Goal: Task Accomplishment & Management: Use online tool/utility

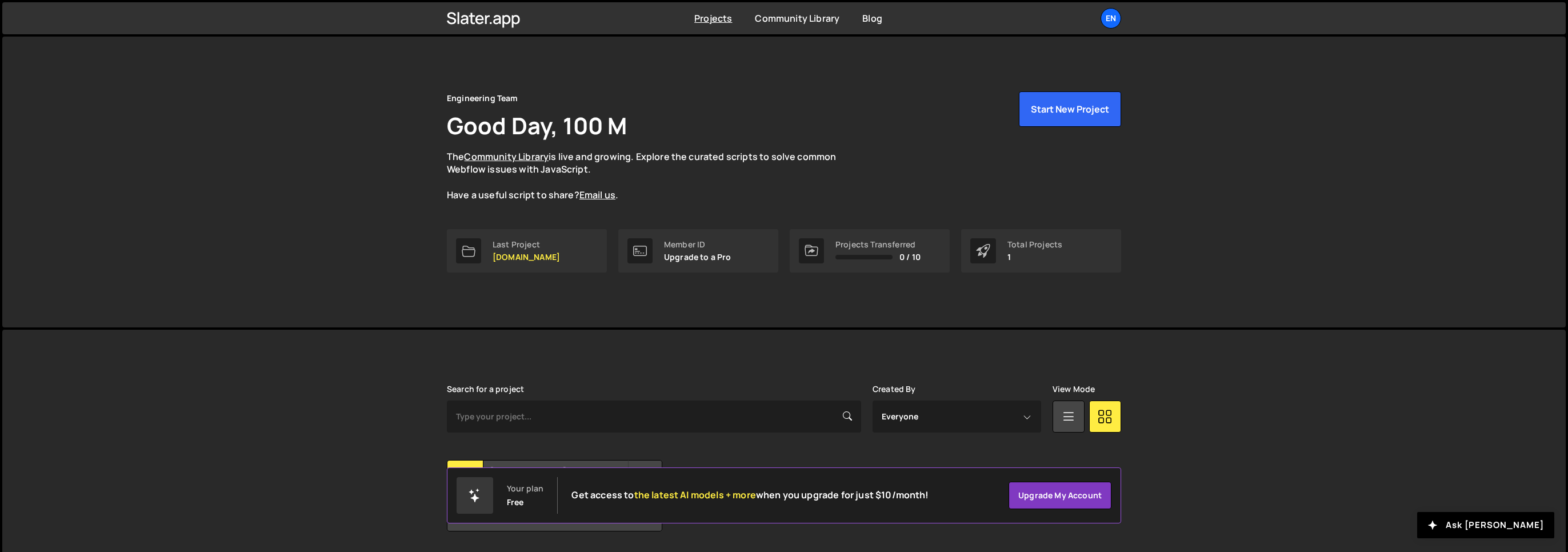
scroll to position [36, 0]
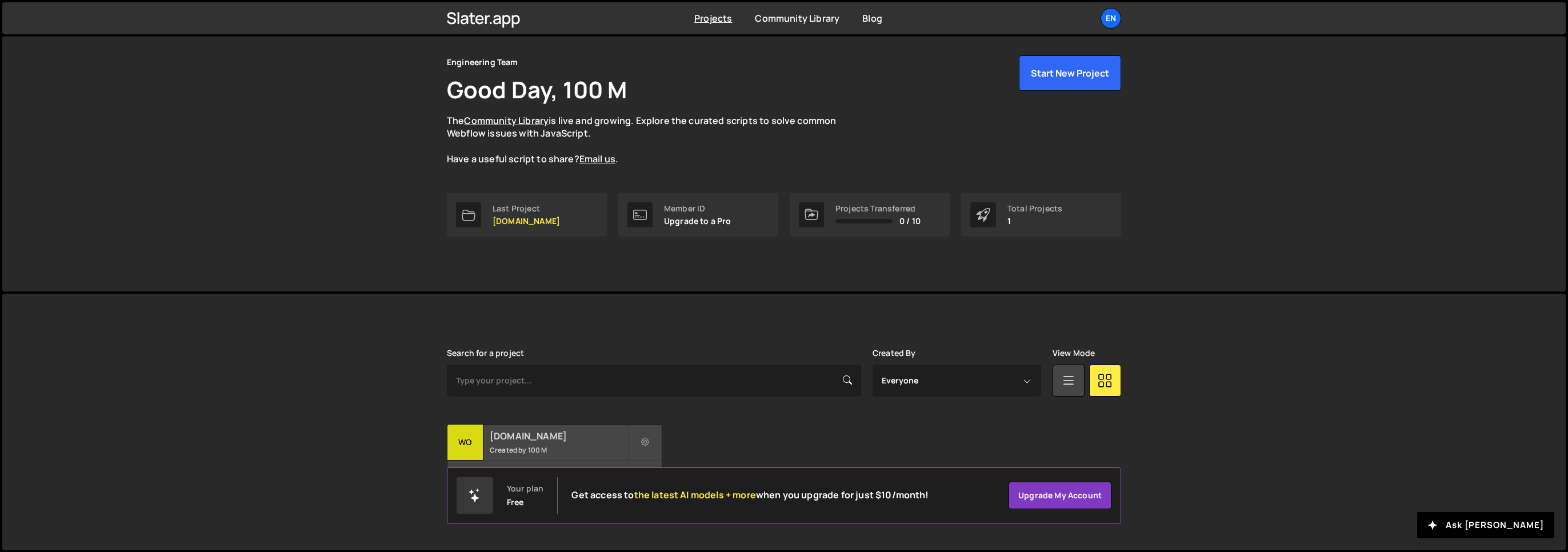
click at [517, 451] on small "Created by 100 M" at bounding box center [559, 450] width 138 height 10
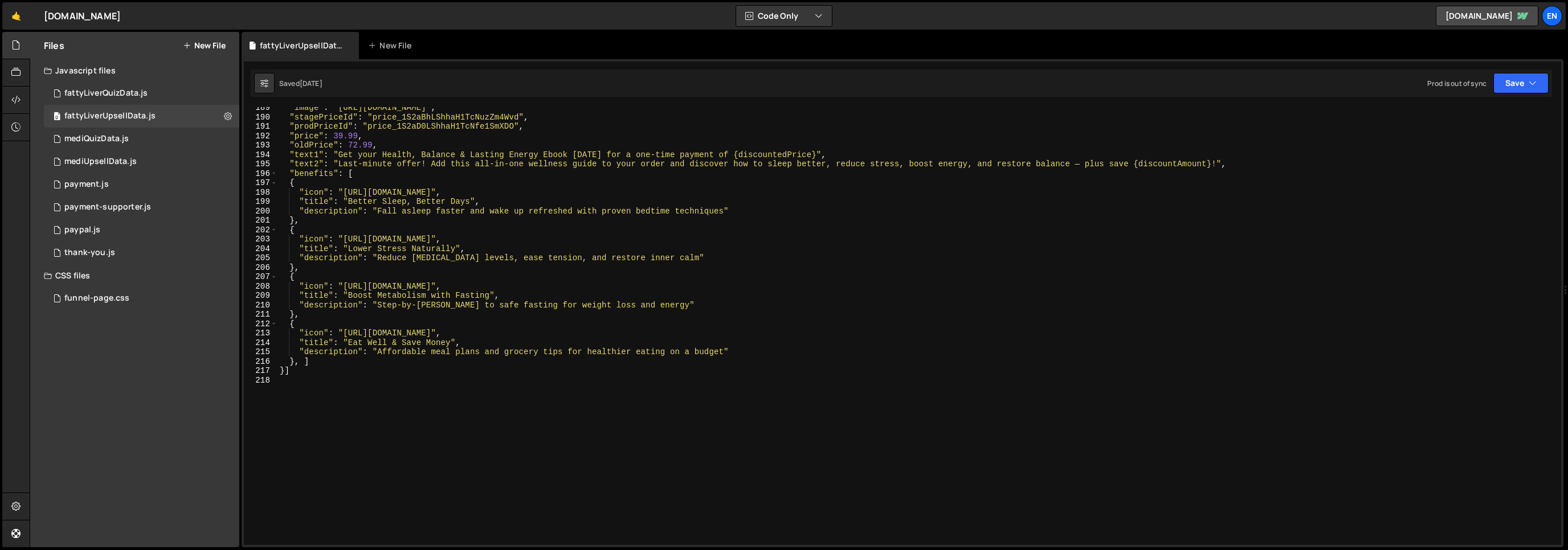
scroll to position [1771, 0]
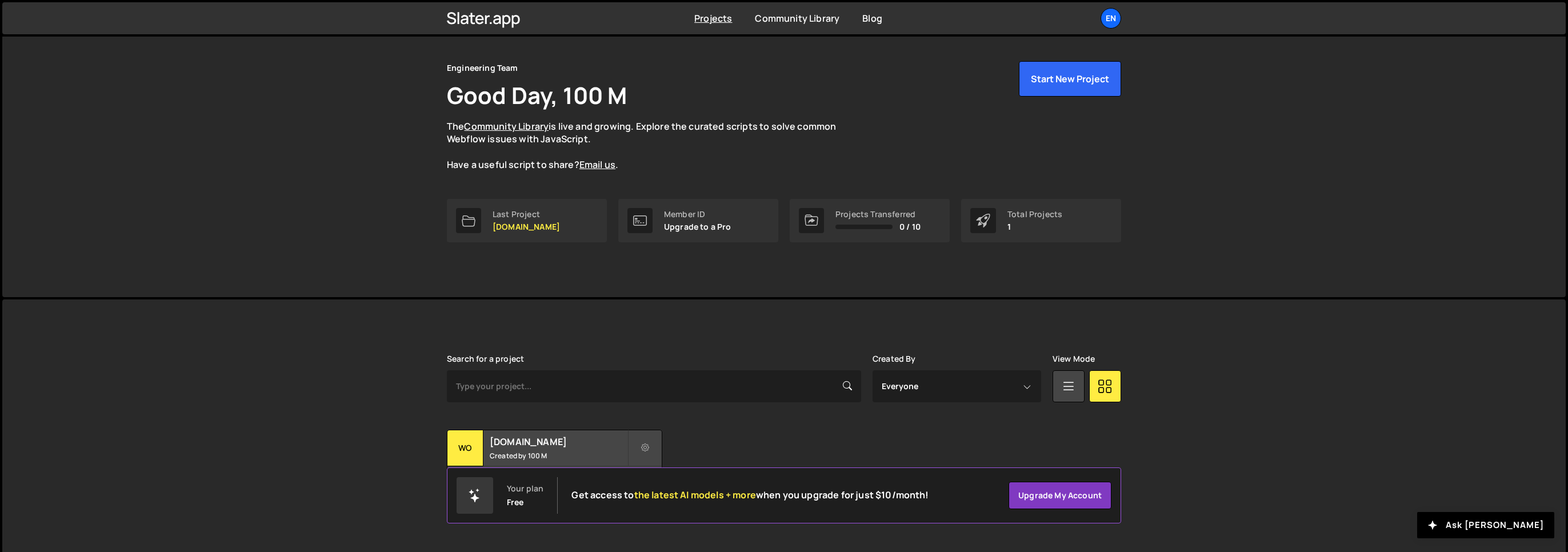
scroll to position [36, 0]
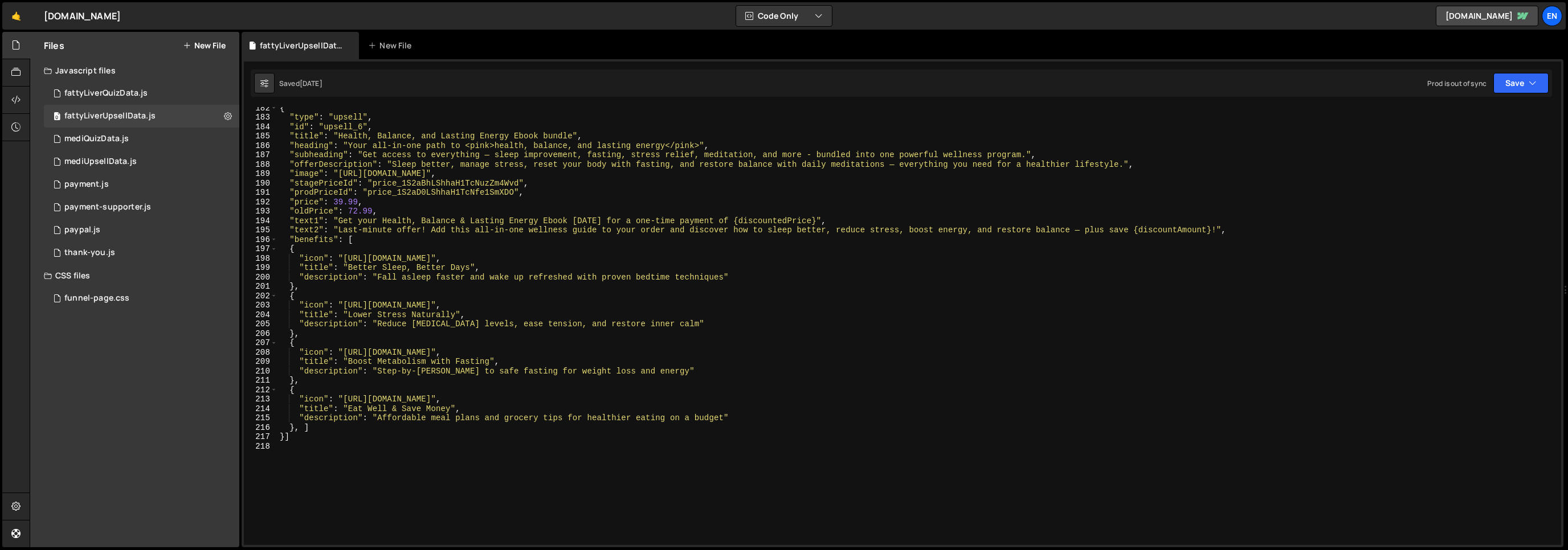
scroll to position [1678, 0]
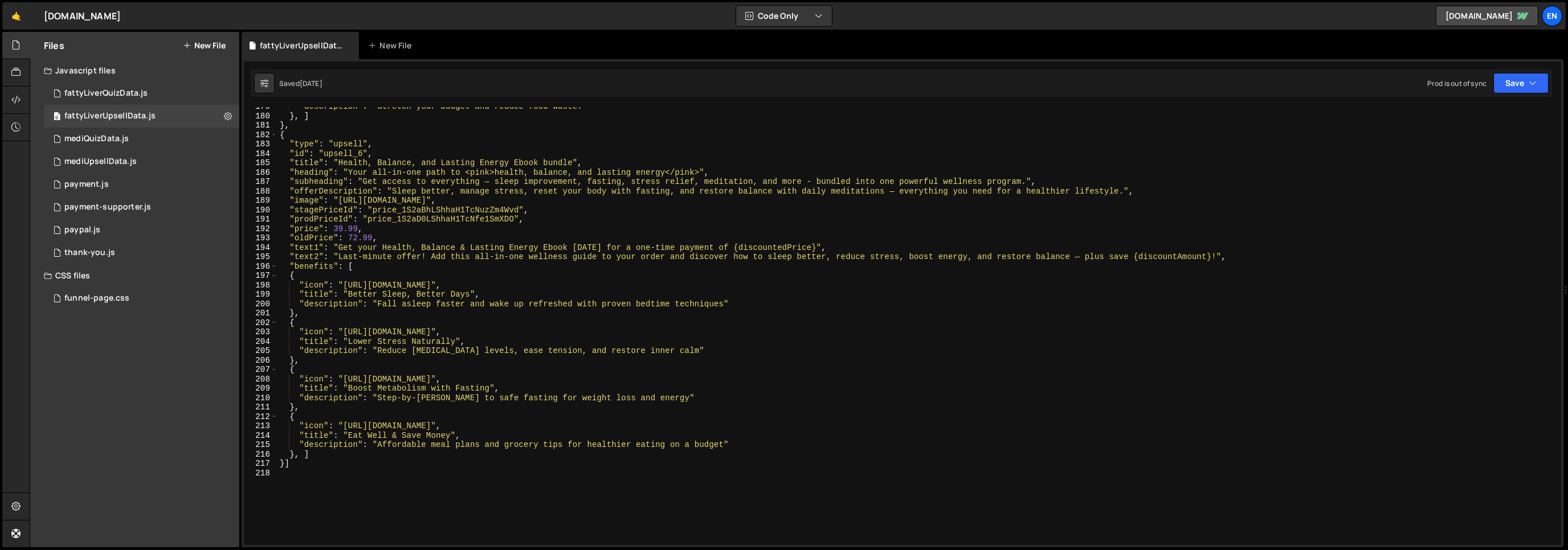
click at [395, 160] on div ""description" : "Stretch your budget and reduce food waste." } , ] } , { "type"…" at bounding box center [917, 330] width 1279 height 456
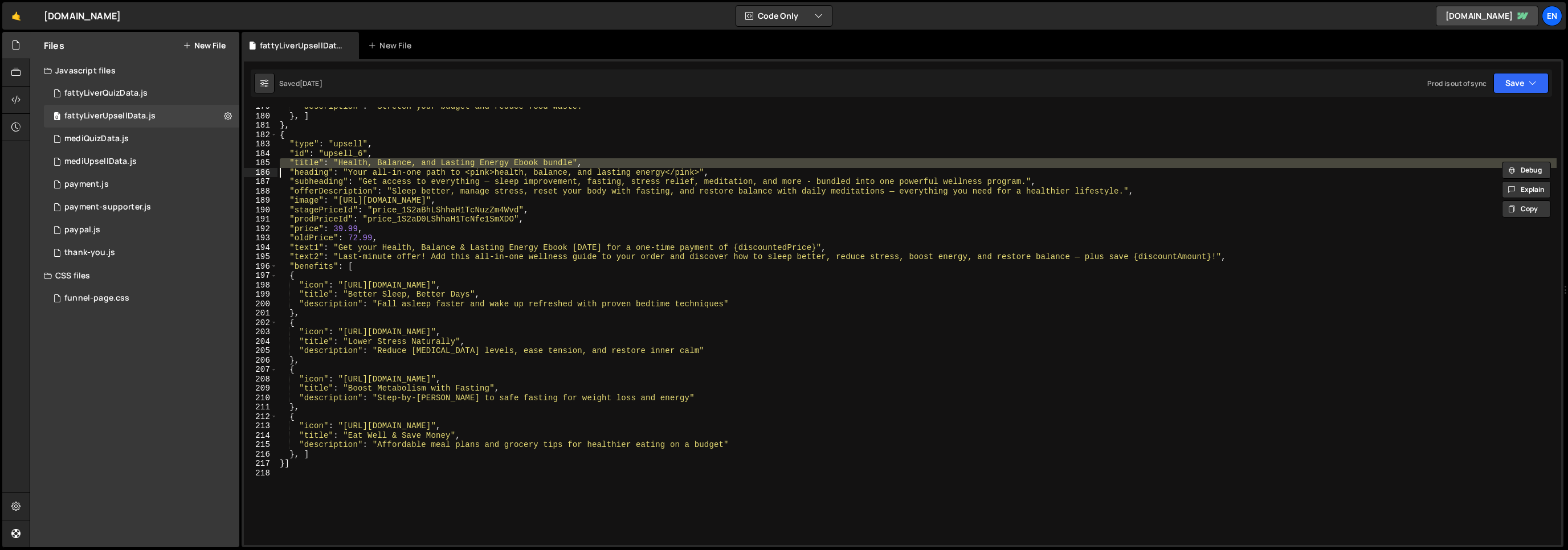
click at [395, 160] on div ""description" : "Stretch your budget and reduce food waste." } , ] } , { "type"…" at bounding box center [917, 330] width 1279 height 456
click at [396, 170] on div ""description" : "Stretch your budget and reduce food waste." } , ] } , { "type"…" at bounding box center [917, 330] width 1279 height 456
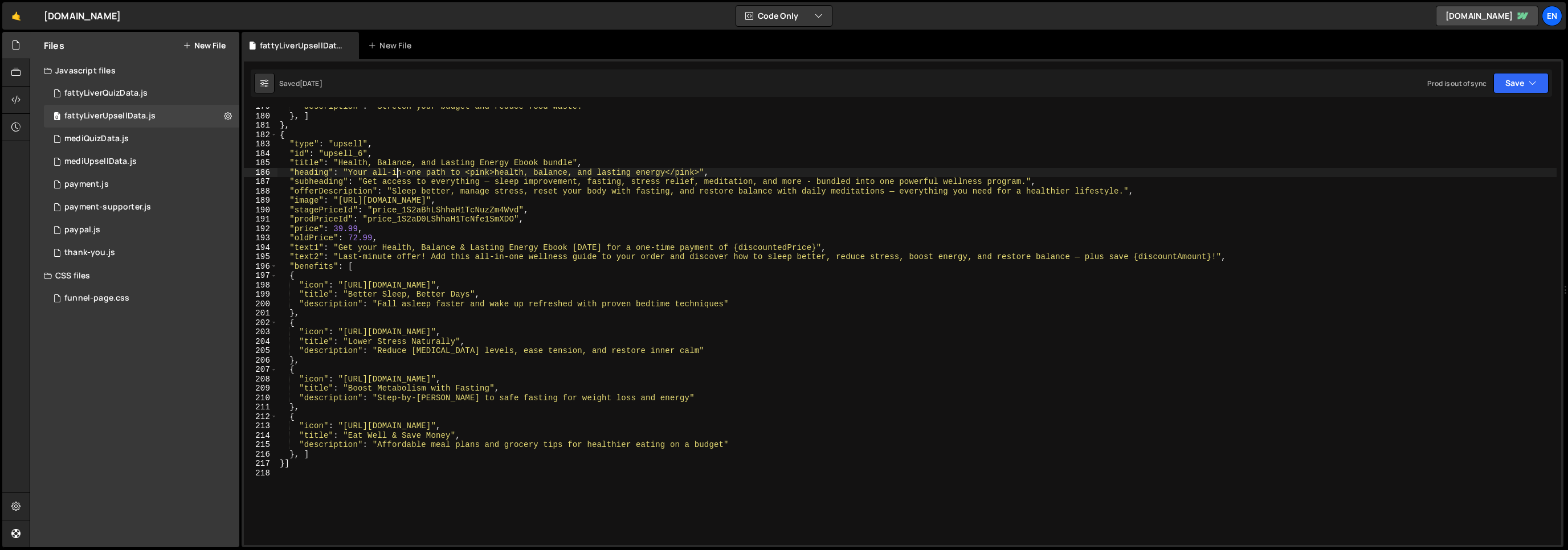
click at [396, 169] on div ""description" : "Stretch your budget and reduce food waste." } , ] } , { "type"…" at bounding box center [917, 330] width 1279 height 456
click at [596, 201] on div ""description" : "Stretch your budget and reduce food waste." } , ] } , { "type"…" at bounding box center [917, 330] width 1279 height 456
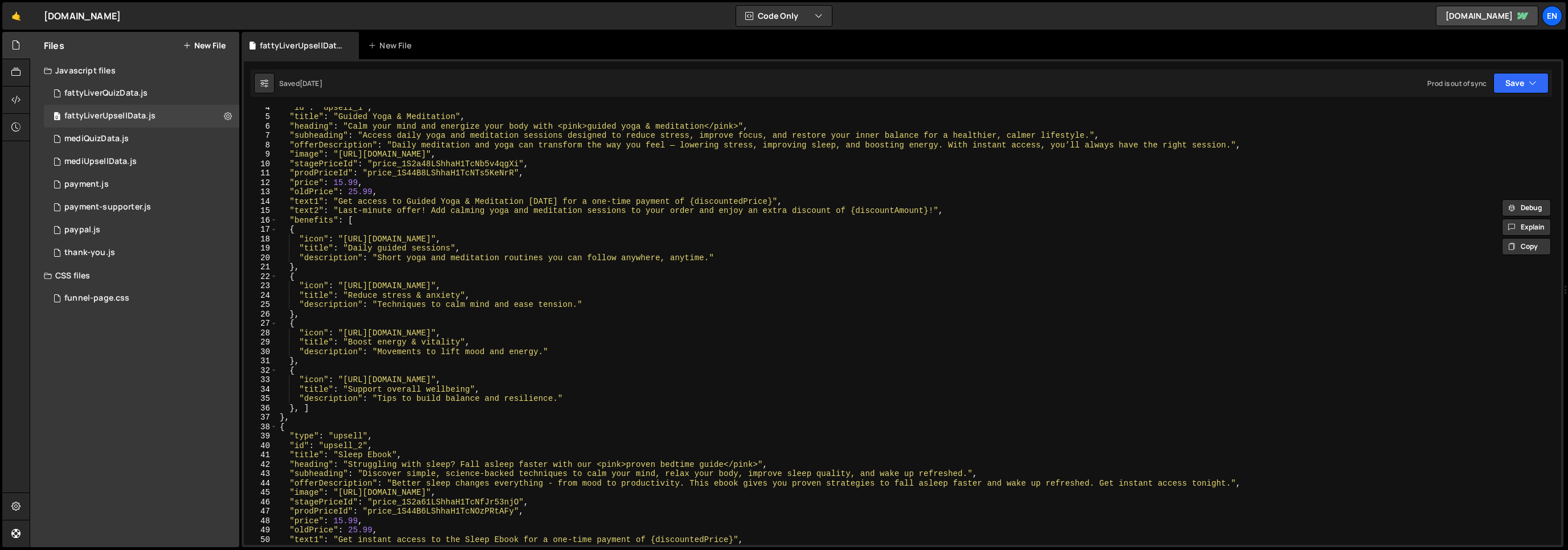
scroll to position [0, 0]
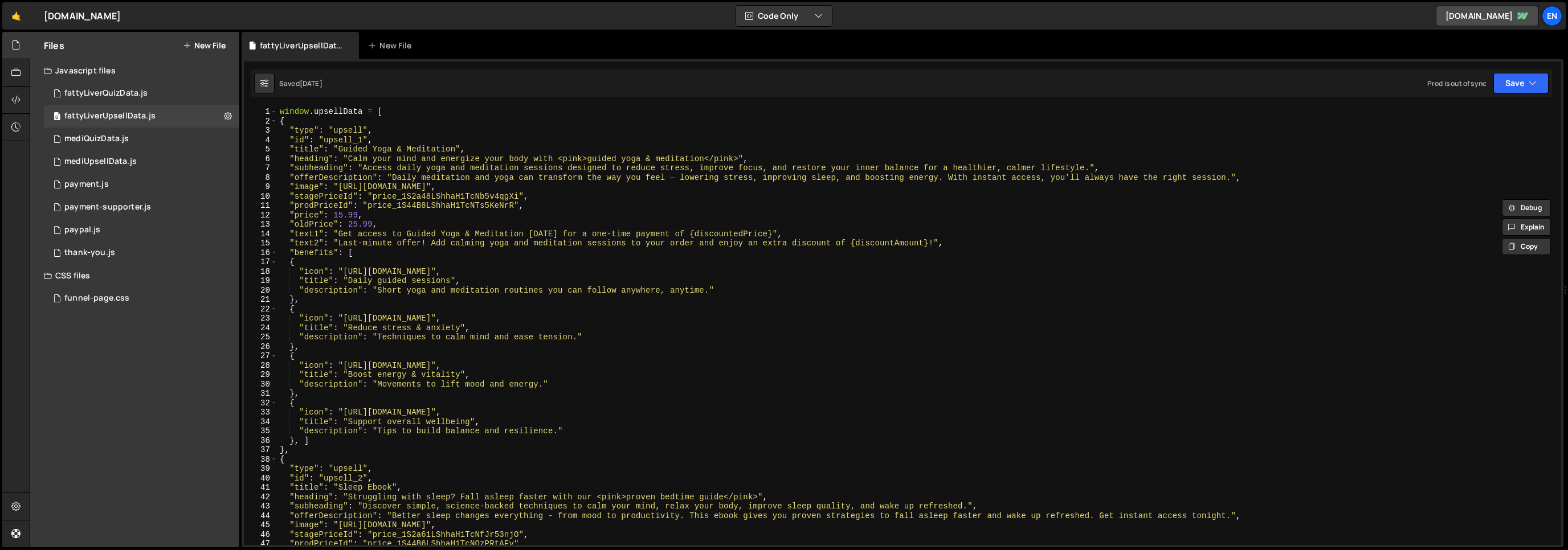
click at [444, 168] on div "window . upsellData = [ { "type" : "upsell" , "id" : "upsell_1" , "title" : "Gu…" at bounding box center [917, 336] width 1279 height 456
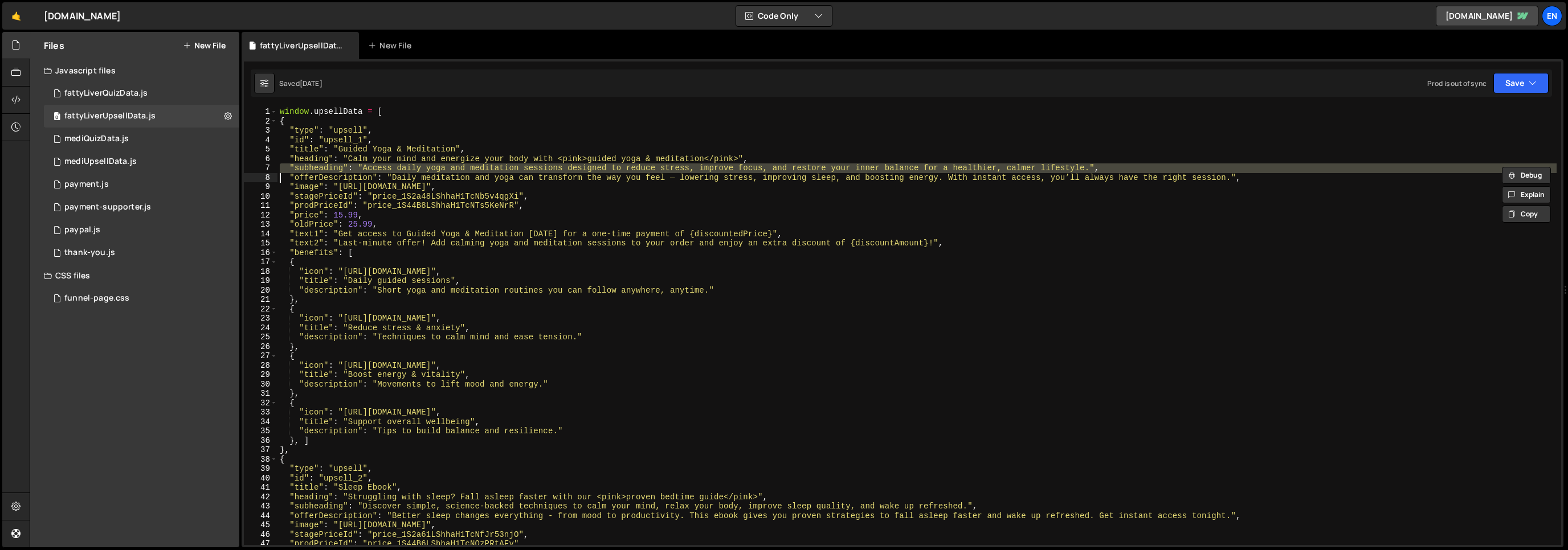
click at [454, 180] on div "window . upsellData = [ { "type" : "upsell" , "id" : "upsell_1" , "title" : "Gu…" at bounding box center [917, 336] width 1279 height 456
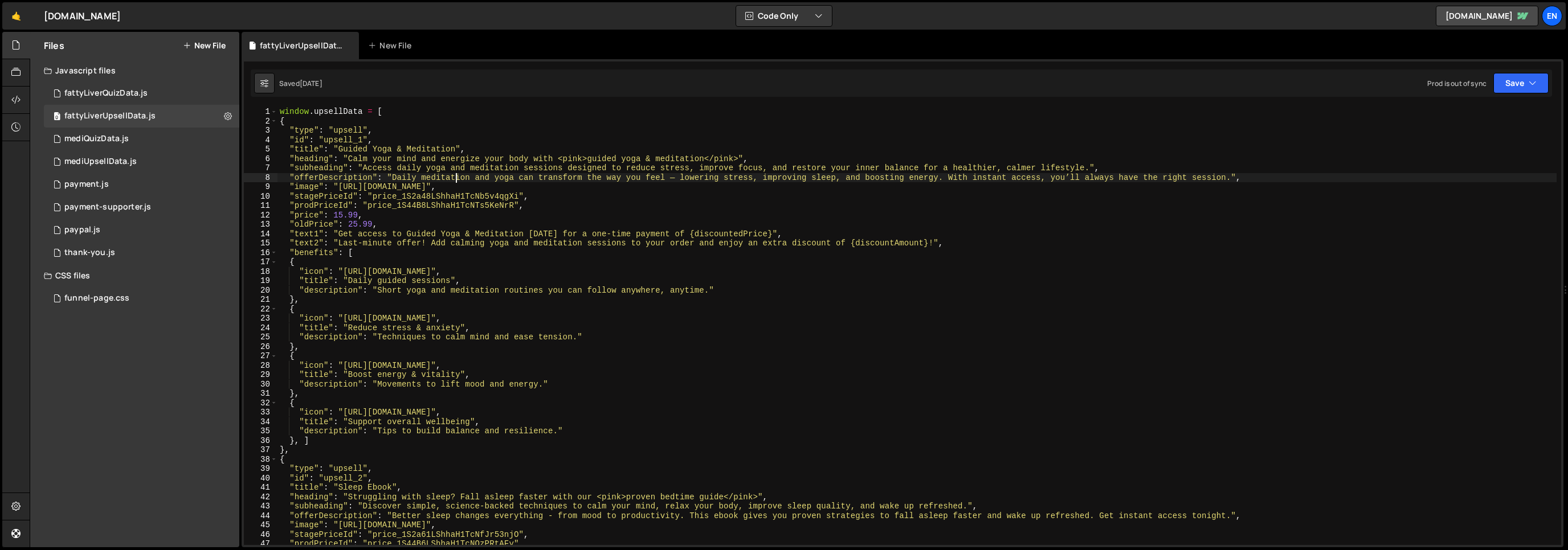
click at [454, 180] on div "window . upsellData = [ { "type" : "upsell" , "id" : "upsell_1" , "title" : "Gu…" at bounding box center [917, 336] width 1279 height 456
type textarea ""offerDescription": "Daily meditation and yoga can transform the way you feel —…"
